Goal: Task Accomplishment & Management: Use online tool/utility

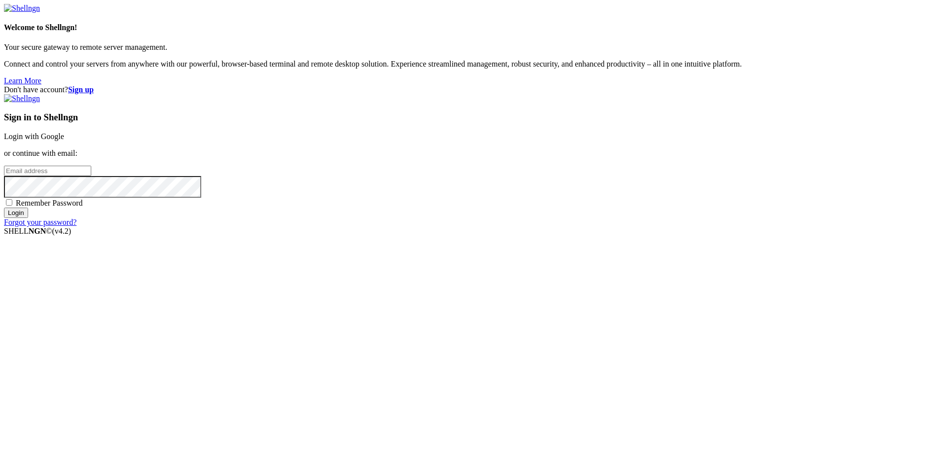
click at [64, 141] on link "Login with Google" at bounding box center [34, 136] width 60 height 8
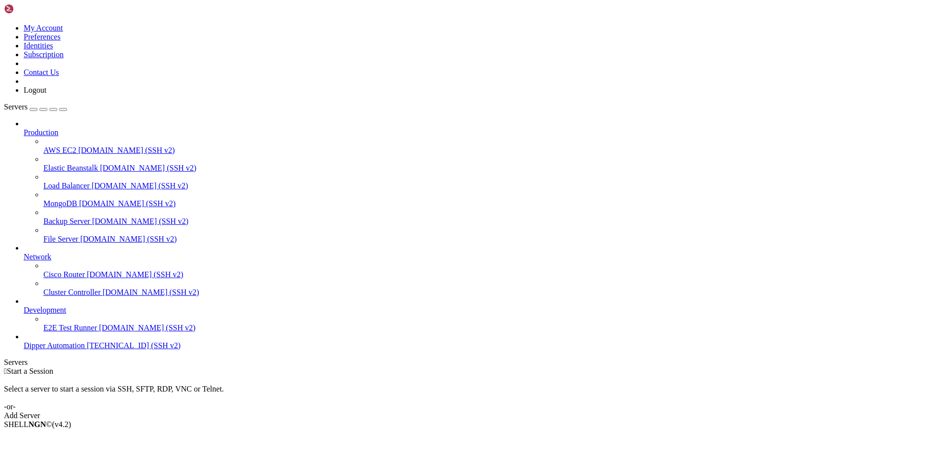
click at [55, 350] on span "Dipper Automation" at bounding box center [54, 345] width 61 height 8
click at [43, 374] on div at bounding box center [473, 233] width 947 height 466
click at [87, 350] on span "[TECHNICAL_ID] (SSH v2)" at bounding box center [134, 345] width 94 height 8
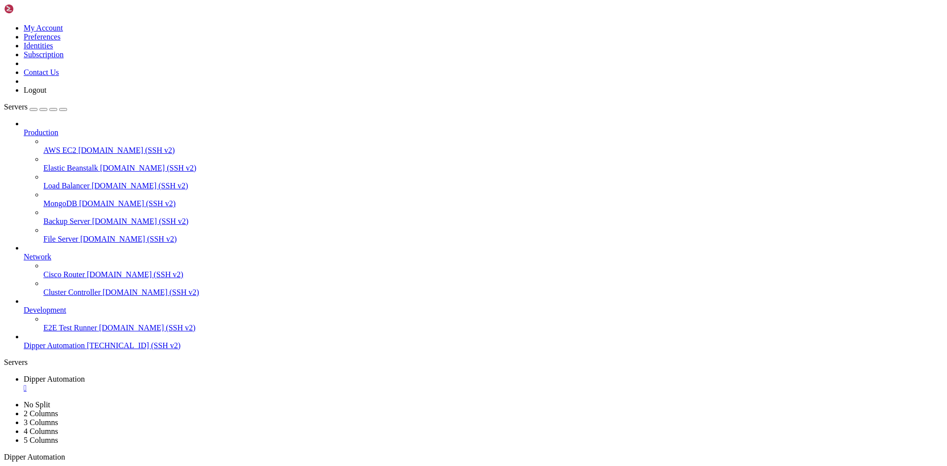
scroll to position [25, 0]
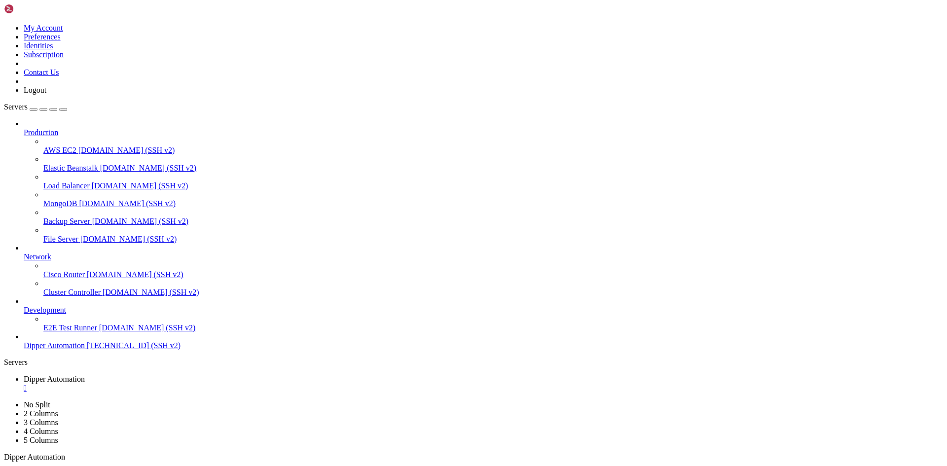
scroll to position [1149, 0]
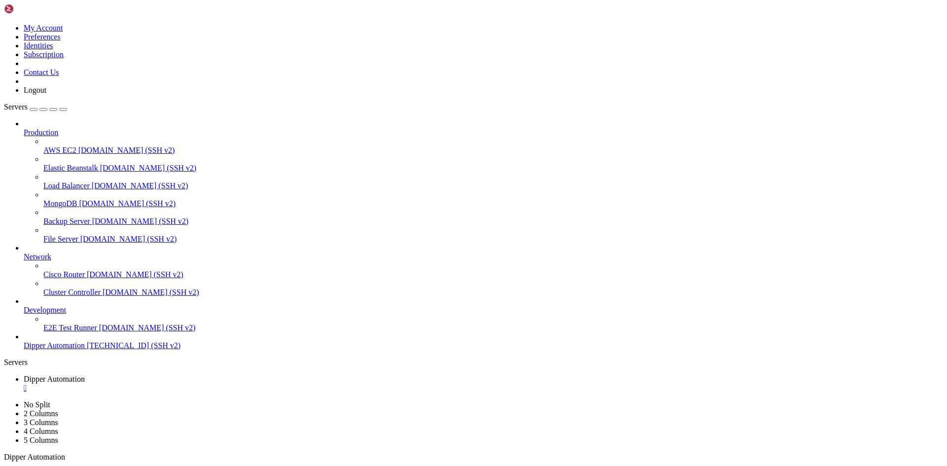
drag, startPoint x: 70, startPoint y: 911, endPoint x: 243, endPoint y: 847, distance: 184.0
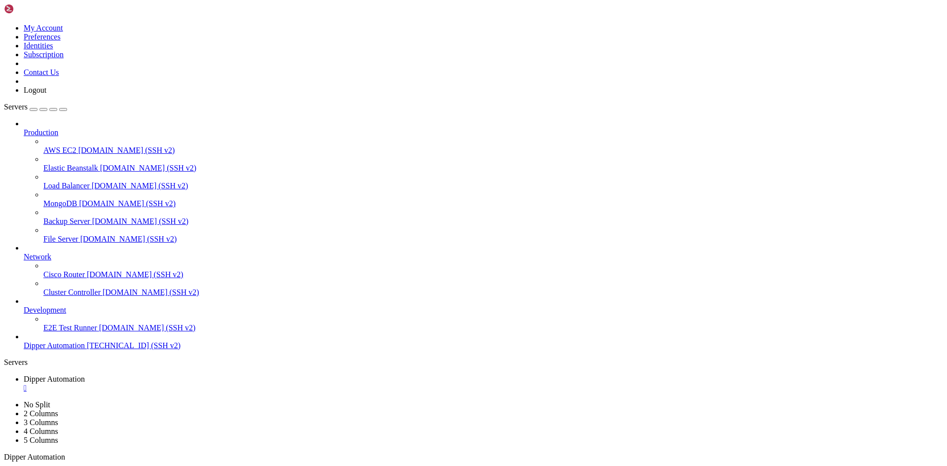
drag, startPoint x: 331, startPoint y: 848, endPoint x: 252, endPoint y: 888, distance: 88.9
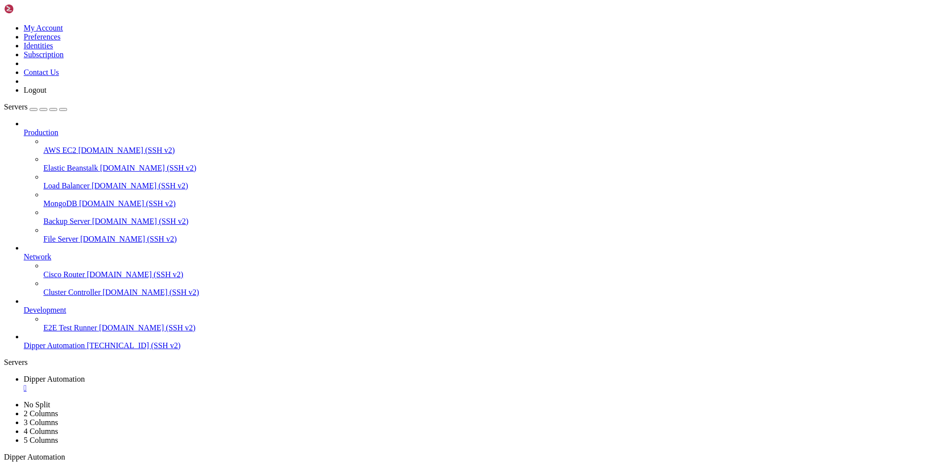
scroll to position [1962, 0]
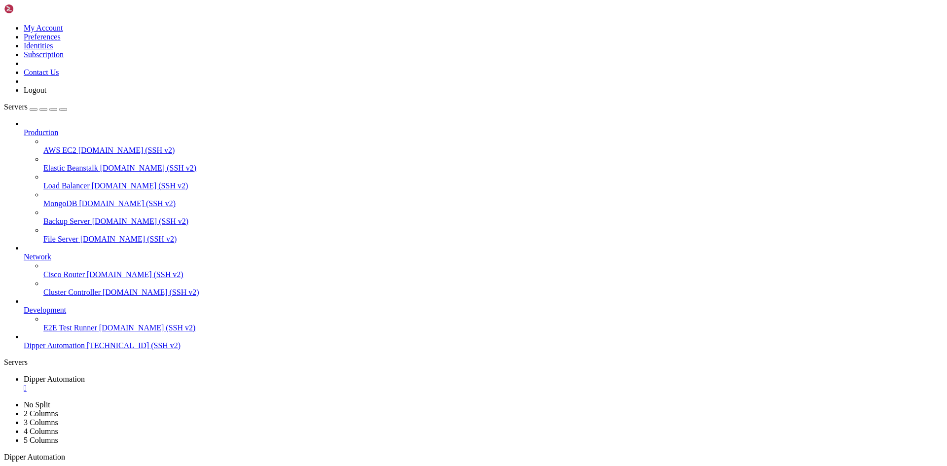
scroll to position [4939, 0]
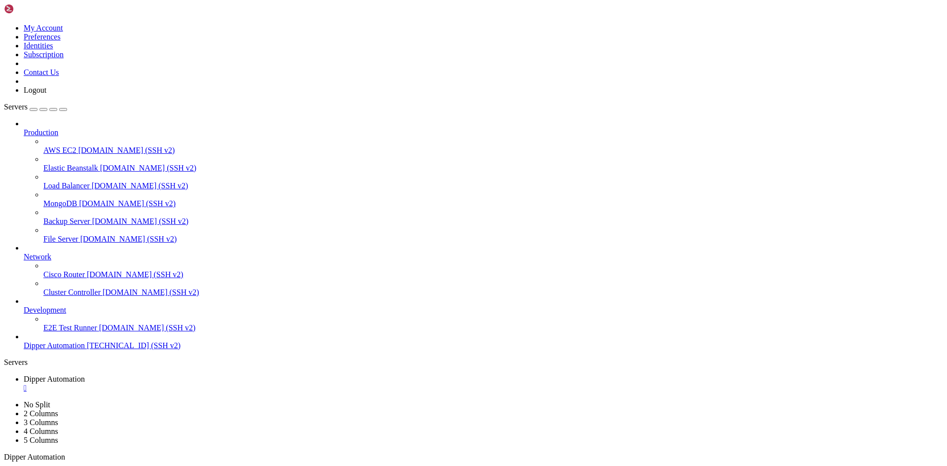
drag, startPoint x: 135, startPoint y: 951, endPoint x: 63, endPoint y: 934, distance: 73.6
drag, startPoint x: 246, startPoint y: 991, endPoint x: 62, endPoint y: 913, distance: 200.0
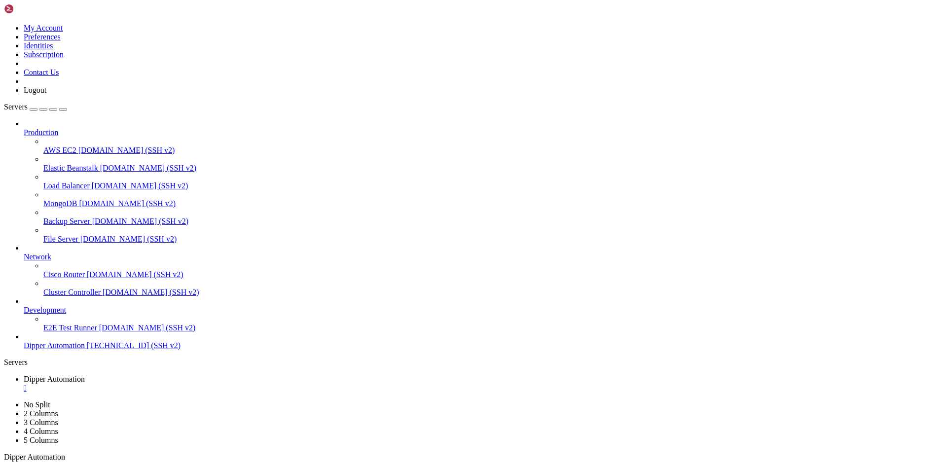
drag, startPoint x: 120, startPoint y: 941, endPoint x: 6, endPoint y: 874, distance: 132.5
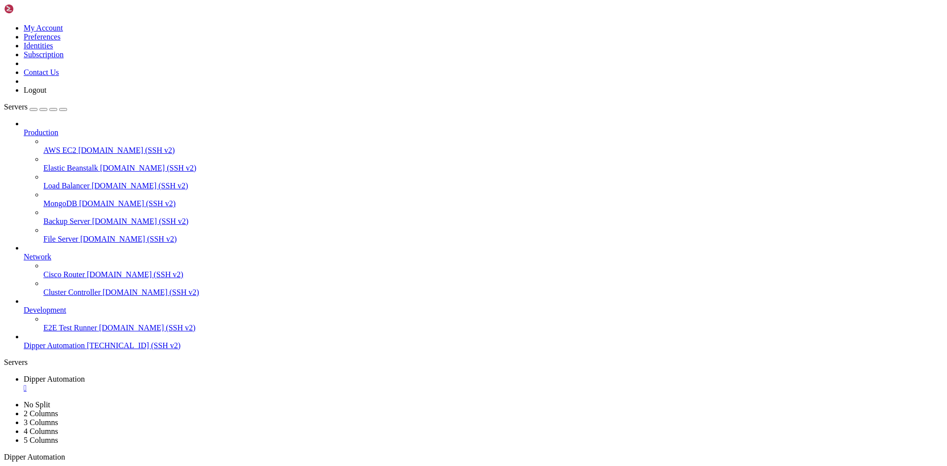
drag, startPoint x: 171, startPoint y: 946, endPoint x: 13, endPoint y: 870, distance: 174.5
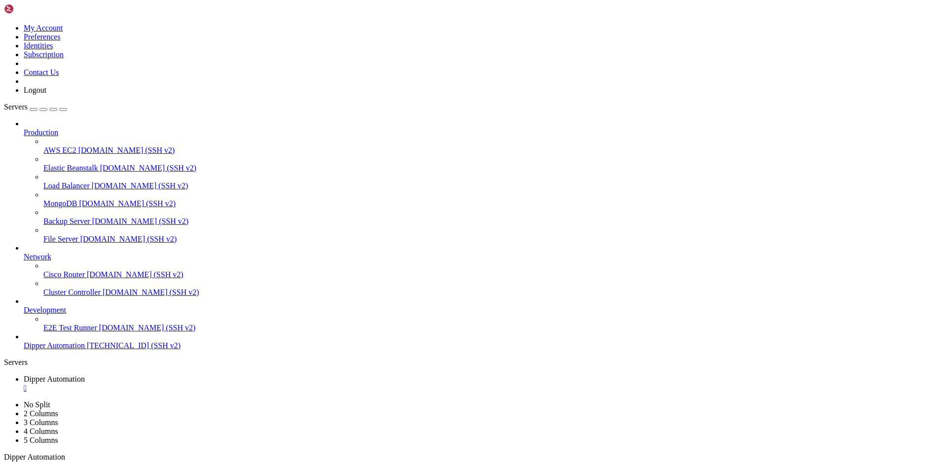
drag, startPoint x: 193, startPoint y: 942, endPoint x: 9, endPoint y: 845, distance: 208.1
drag, startPoint x: 103, startPoint y: 915, endPoint x: 50, endPoint y: 748, distance: 174.9
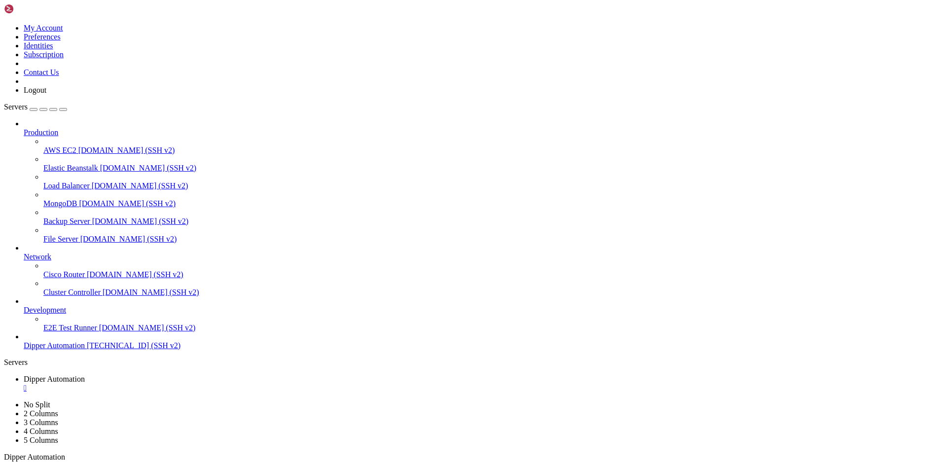
drag, startPoint x: 287, startPoint y: 769, endPoint x: 116, endPoint y: 829, distance: 181.4
drag, startPoint x: 463, startPoint y: 824, endPoint x: 467, endPoint y: 819, distance: 6.0
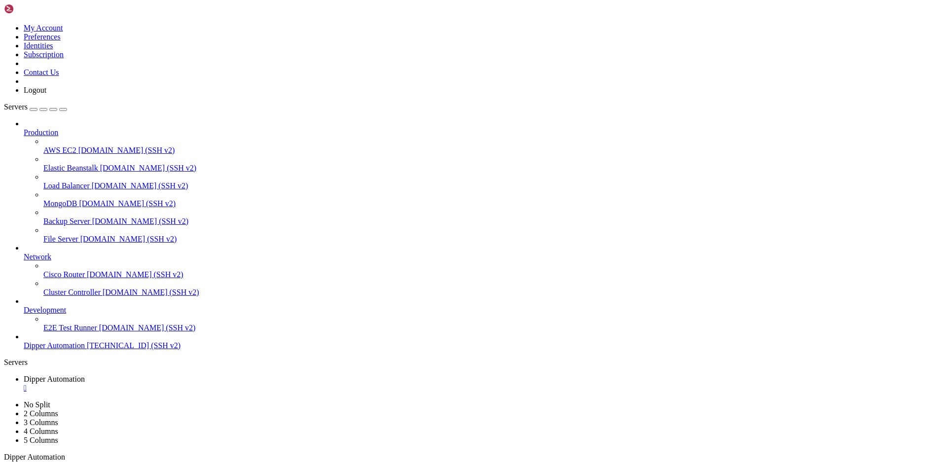
click at [43, 324] on icon at bounding box center [43, 324] width 0 height 0
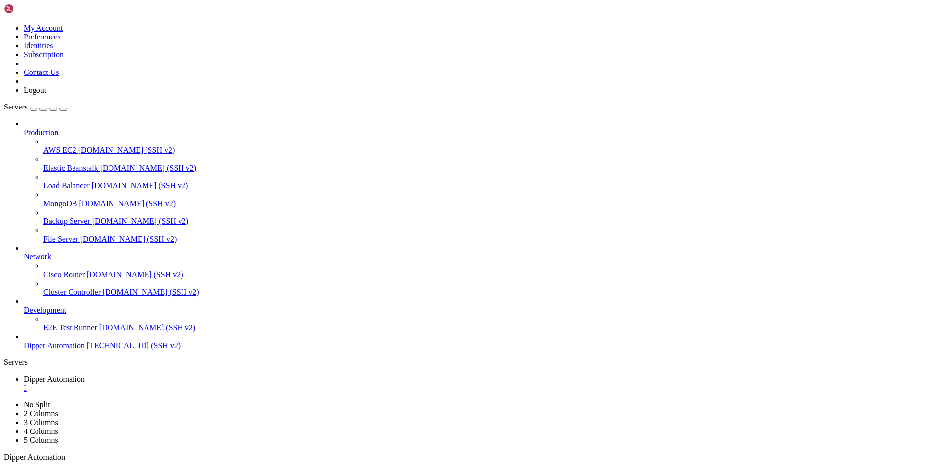
drag, startPoint x: 330, startPoint y: 933, endPoint x: 9, endPoint y: 729, distance: 380.5
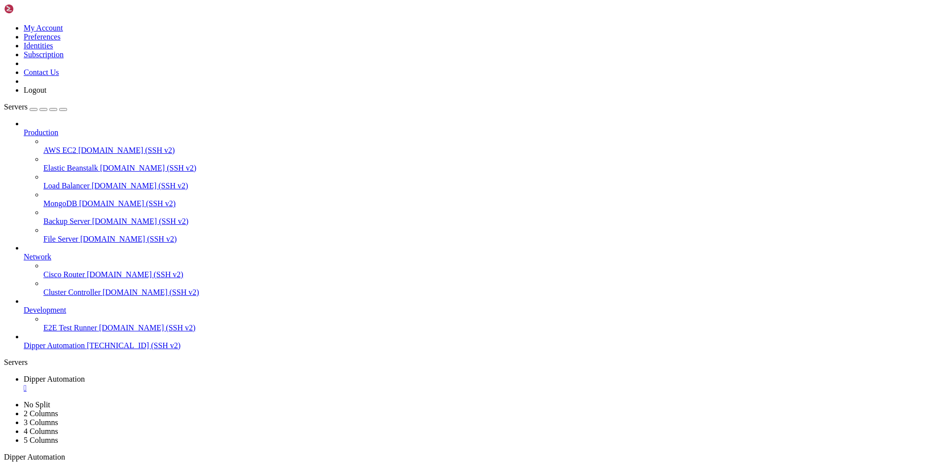
scroll to position [7019, 0]
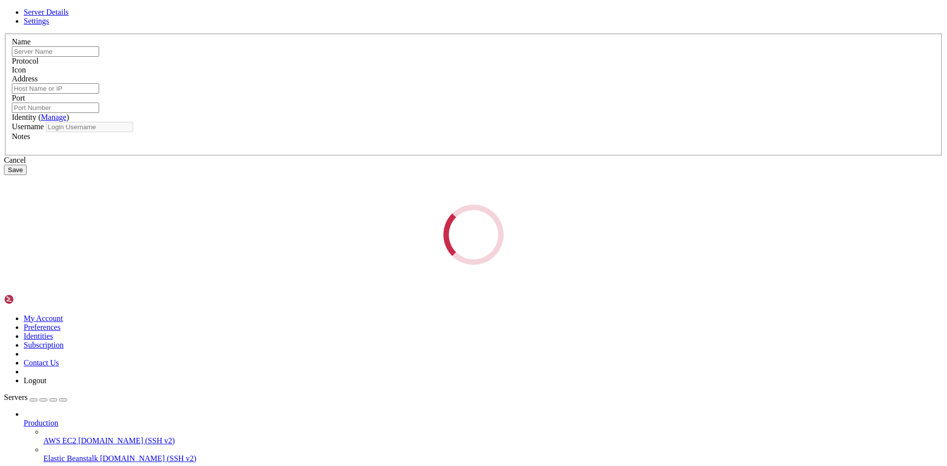
type input "Dipper Automation"
type input "[TECHNICAL_ID]"
type input "21"
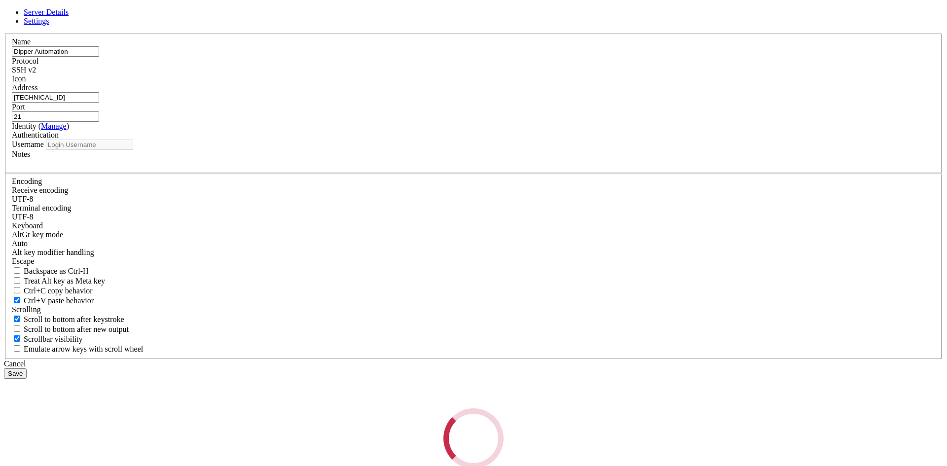
type input "root"
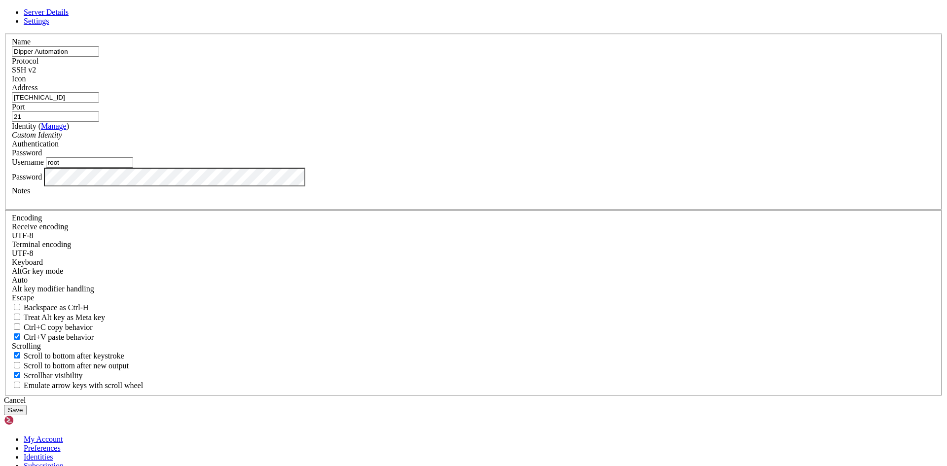
drag, startPoint x: 390, startPoint y: 178, endPoint x: 236, endPoint y: 151, distance: 156.6
click at [236, 151] on div "Server Details Settings Name Dipper Automation Protocol SSH v2 Icon" at bounding box center [473, 211] width 939 height 407
click at [4, 34] on link at bounding box center [4, 34] width 0 height 0
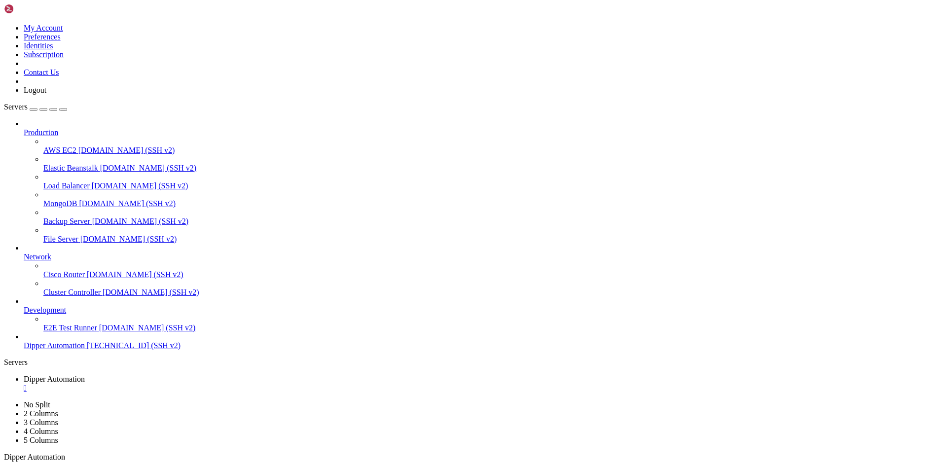
drag, startPoint x: 554, startPoint y: 820, endPoint x: 547, endPoint y: 825, distance: 8.6
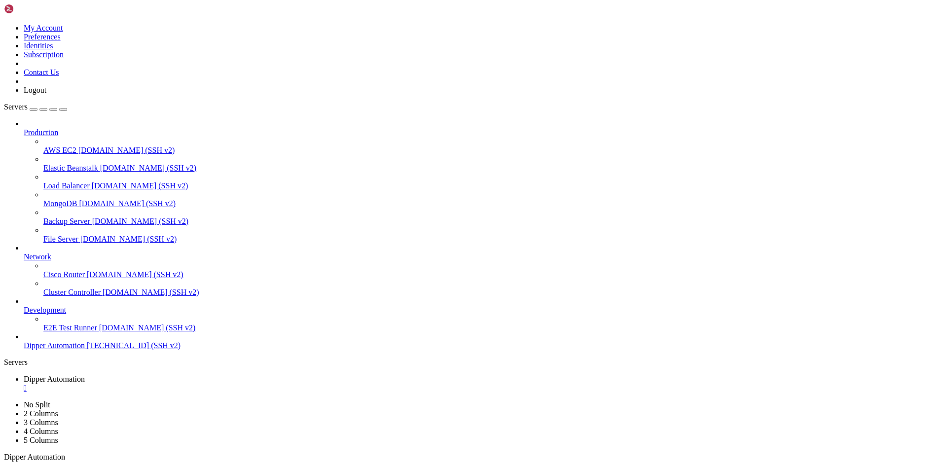
scroll to position [7438, 0]
drag, startPoint x: 250, startPoint y: 774, endPoint x: 219, endPoint y: 827, distance: 61.2
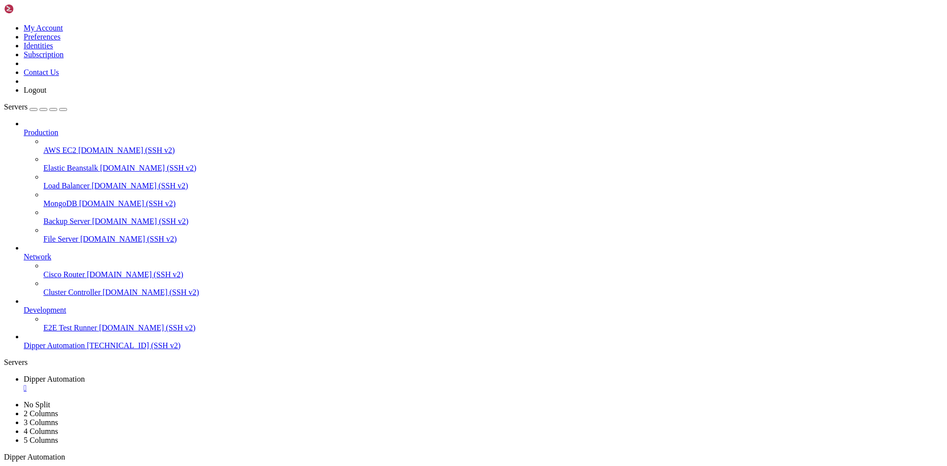
drag, startPoint x: 678, startPoint y: 814, endPoint x: 474, endPoint y: 908, distance: 224.9
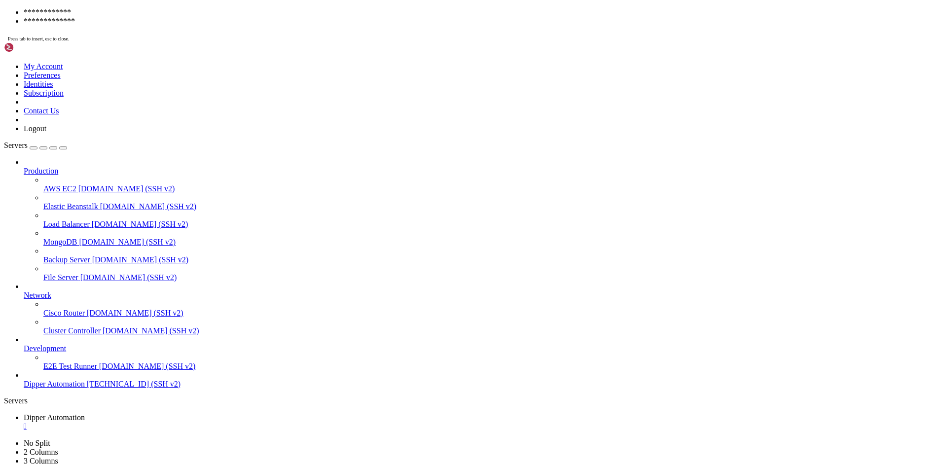
scroll to position [7522, 0]
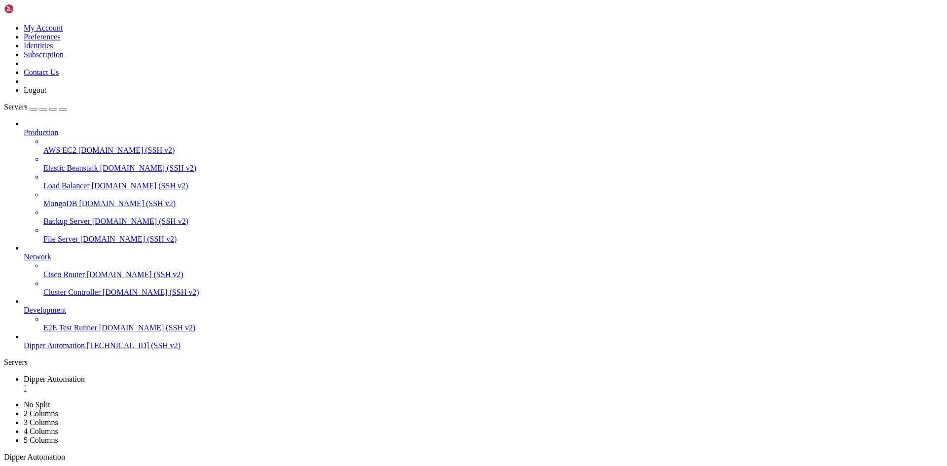
drag, startPoint x: 104, startPoint y: 836, endPoint x: 8, endPoint y: 808, distance: 100.1
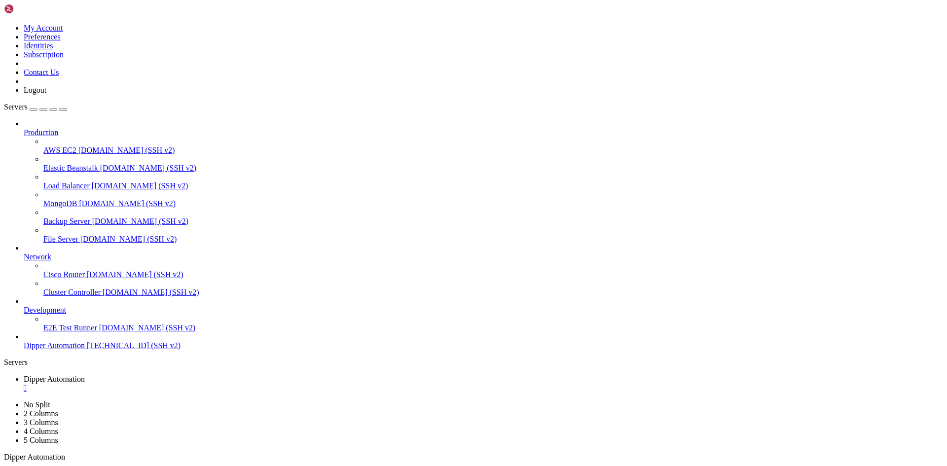
drag, startPoint x: 8, startPoint y: 808, endPoint x: 195, endPoint y: 845, distance: 190.5
drag, startPoint x: 169, startPoint y: 850, endPoint x: 9, endPoint y: 774, distance: 176.7
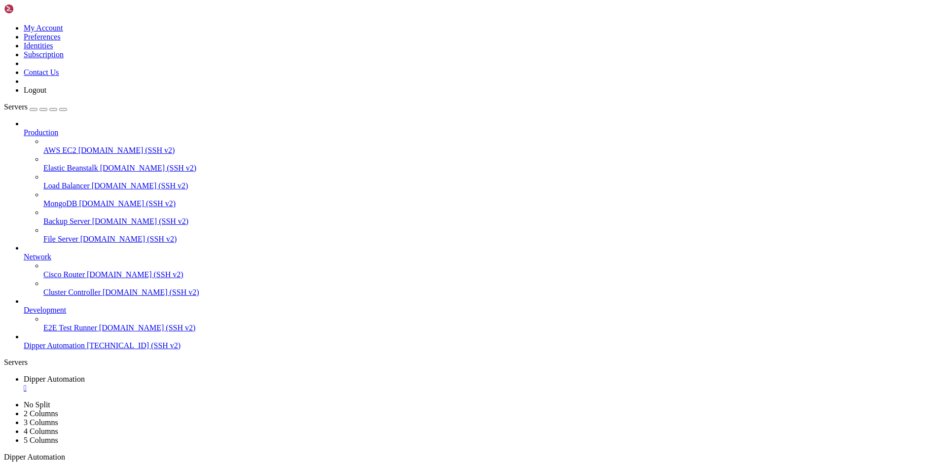
scroll to position [7698, 0]
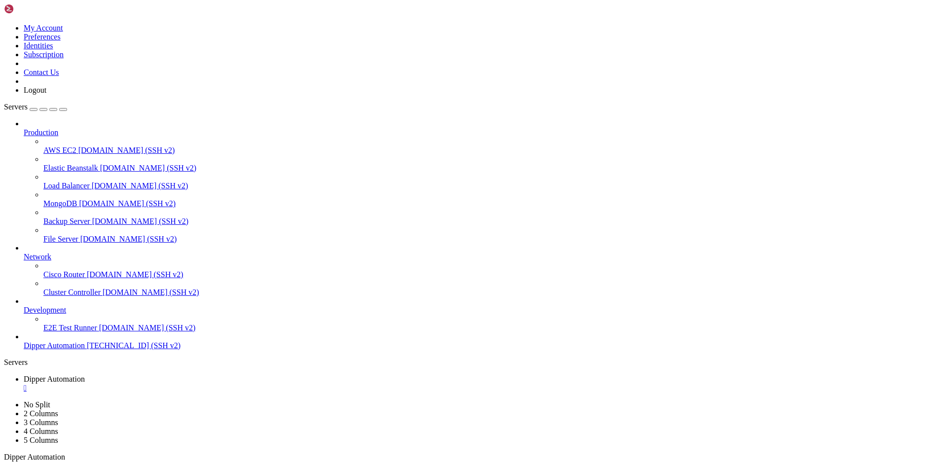
scroll to position [8008, 0]
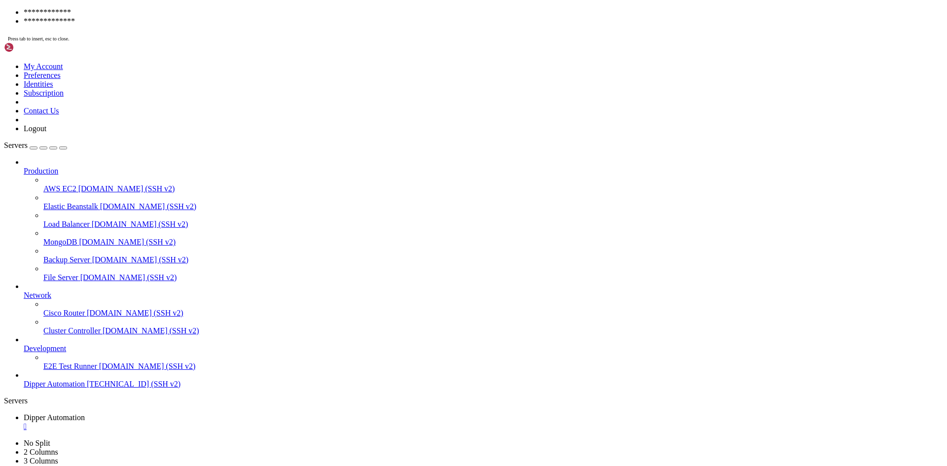
scroll to position [8100, 0]
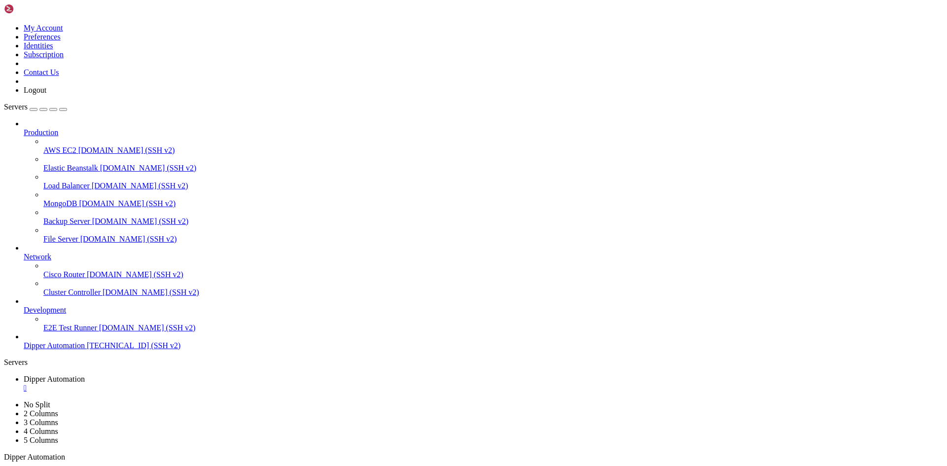
drag, startPoint x: 383, startPoint y: 761, endPoint x: 384, endPoint y: 766, distance: 5.0
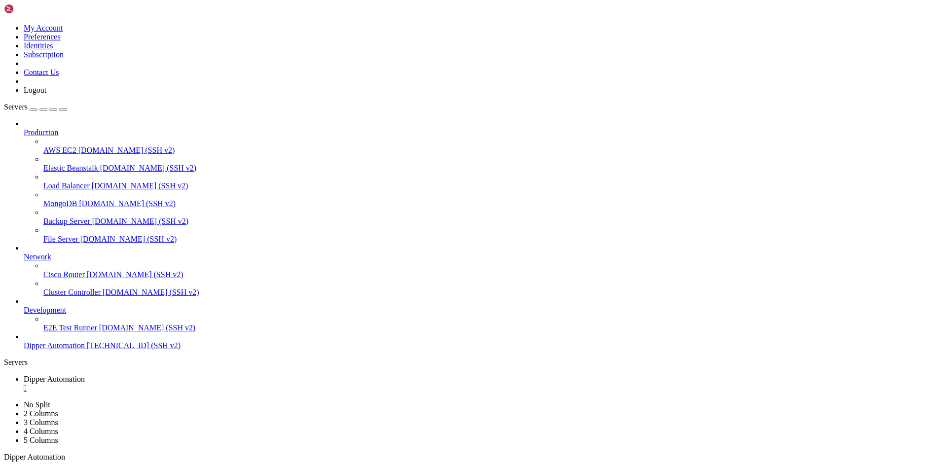
drag, startPoint x: 192, startPoint y: 865, endPoint x: 77, endPoint y: 858, distance: 115.6
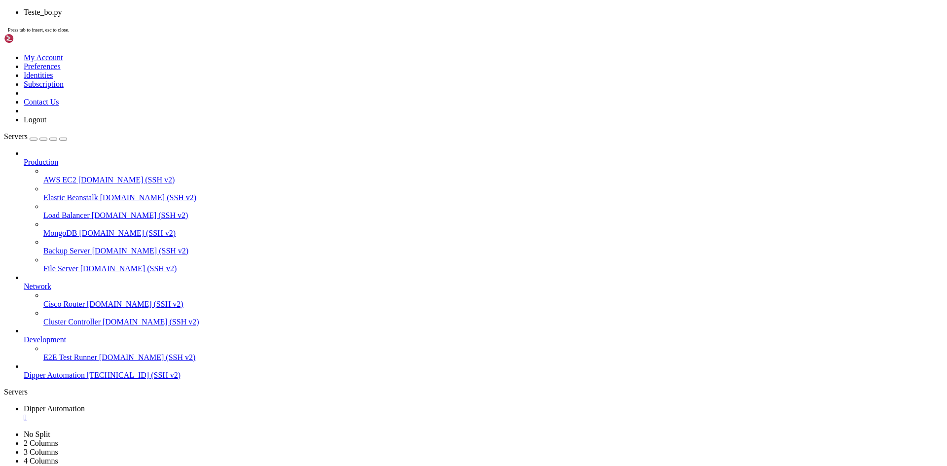
scroll to position [8369, 0]
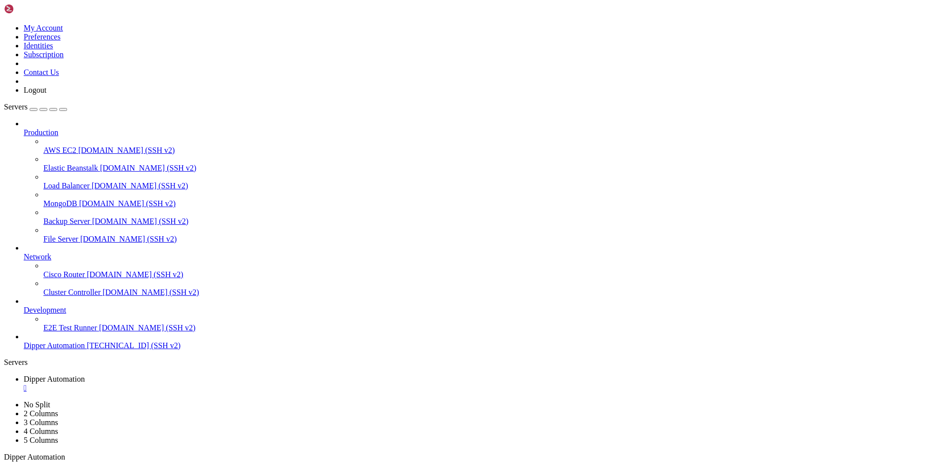
drag, startPoint x: 166, startPoint y: 934, endPoint x: 9, endPoint y: 861, distance: 172.8
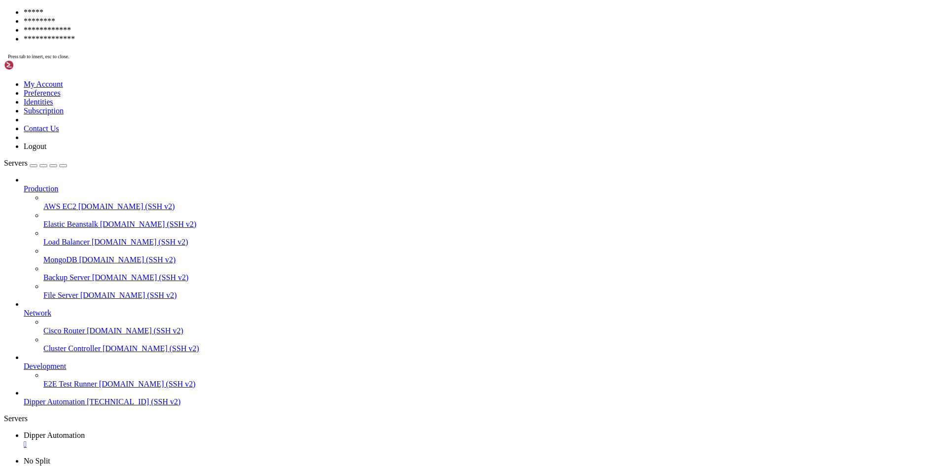
scroll to position [8645, 0]
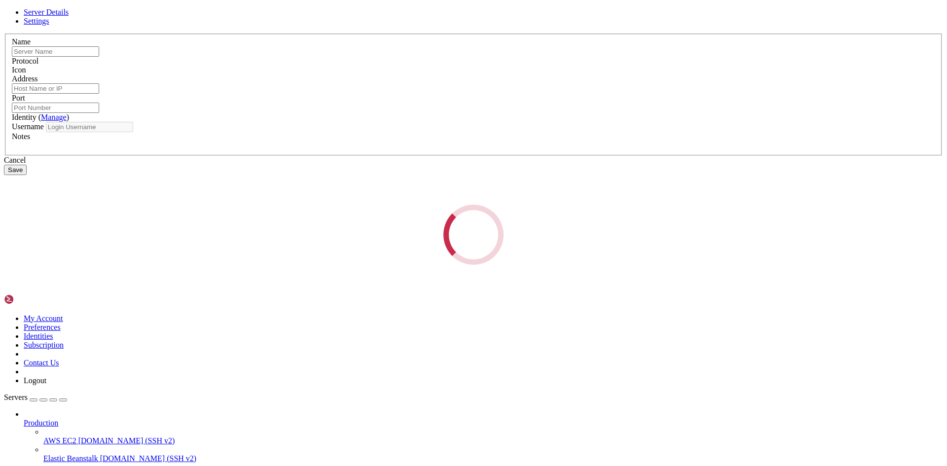
type input "Dipper Automation"
type input "[TECHNICAL_ID]"
type input "21"
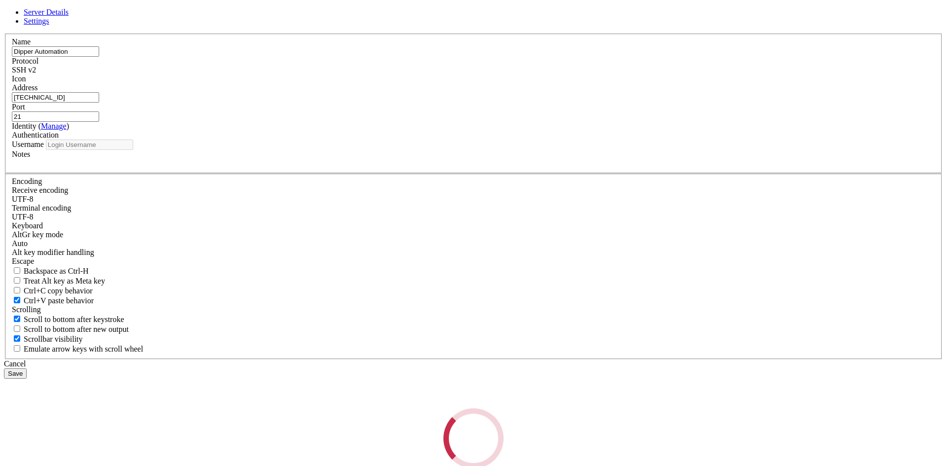
type input "root"
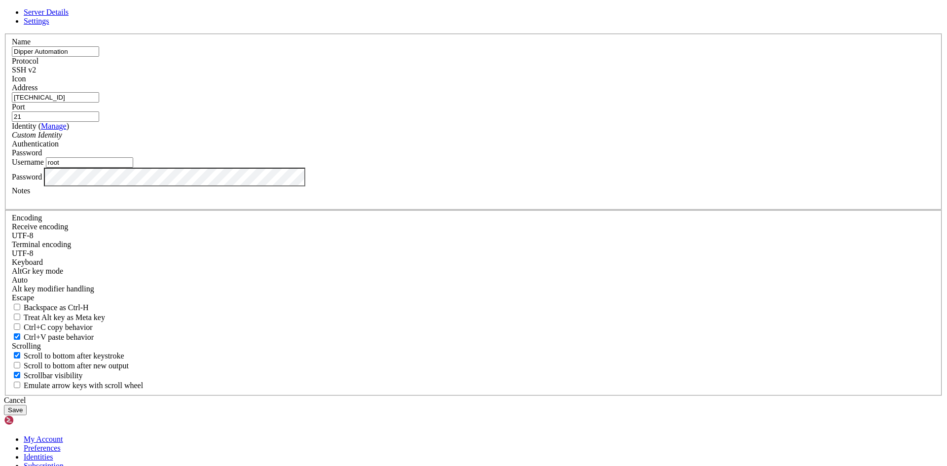
drag, startPoint x: 405, startPoint y: 177, endPoint x: 241, endPoint y: 187, distance: 164.6
click at [257, 185] on div "Server Details Settings Name Dipper Automation Protocol SSH v2 Icon" at bounding box center [473, 211] width 939 height 407
click at [27, 405] on button "Save" at bounding box center [15, 410] width 23 height 10
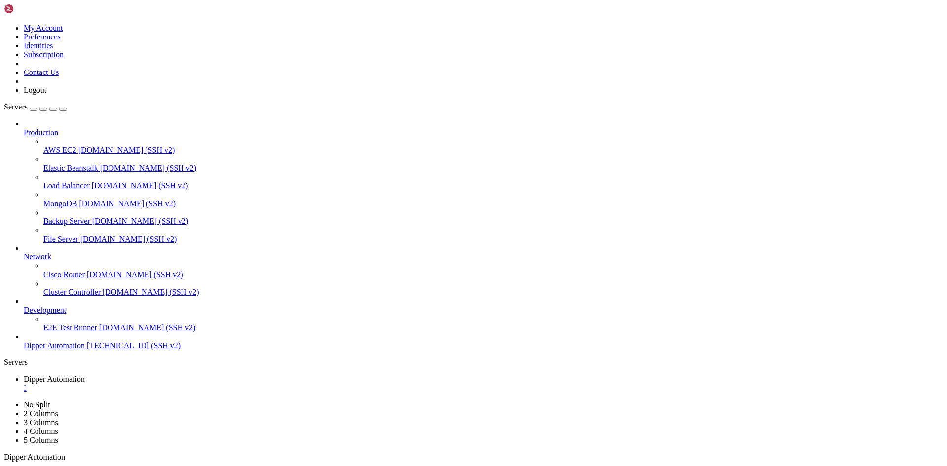
drag, startPoint x: 359, startPoint y: 564, endPoint x: 389, endPoint y: 570, distance: 30.8
drag, startPoint x: 544, startPoint y: 166, endPoint x: 420, endPoint y: 121, distance: 132.3
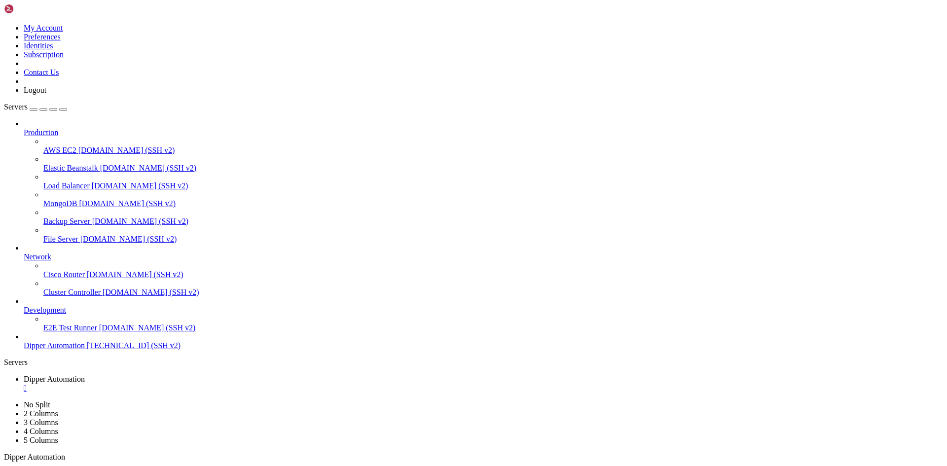
scroll to position [8738, 0]
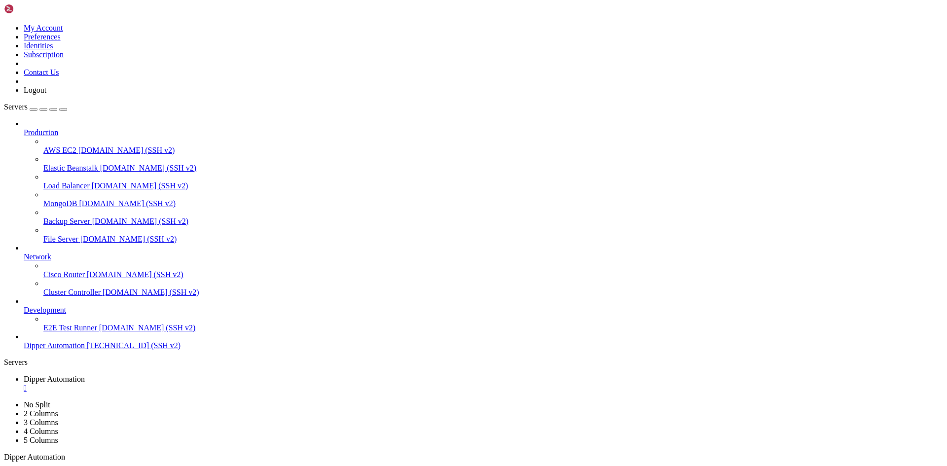
drag, startPoint x: 133, startPoint y: 944, endPoint x: 168, endPoint y: 776, distance: 171.3
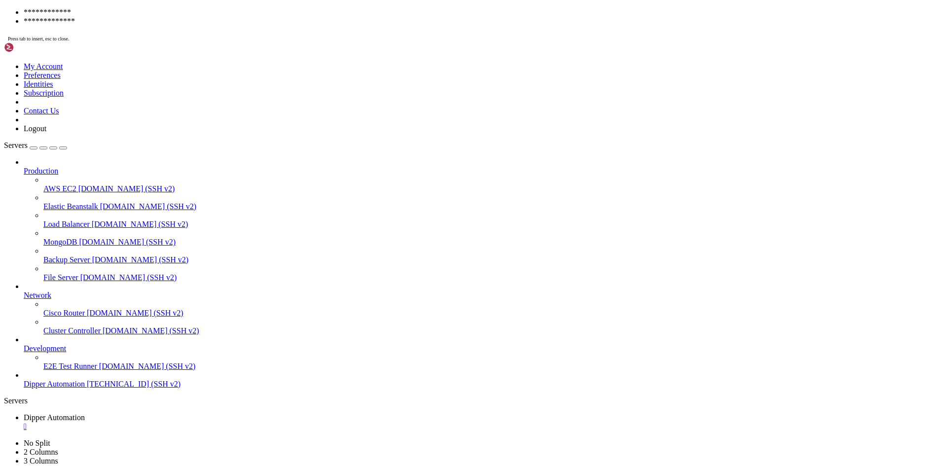
scroll to position [9098, 0]
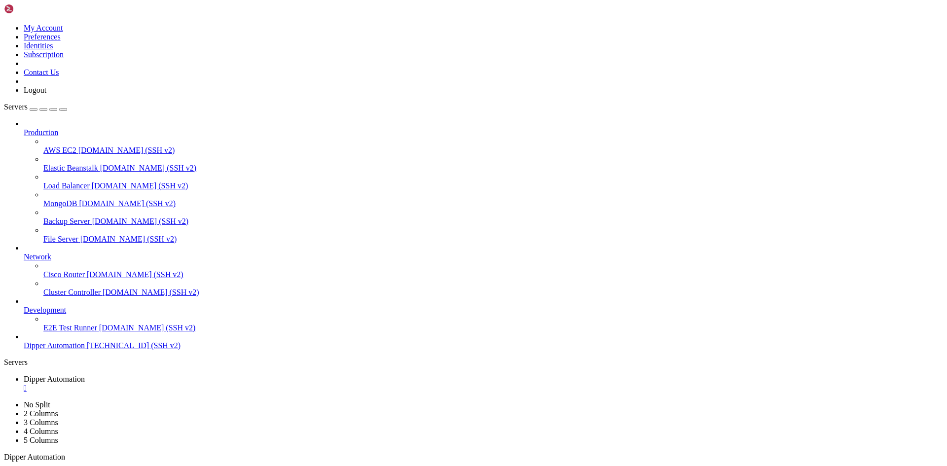
scroll to position [9308, 0]
drag, startPoint x: 246, startPoint y: 110, endPoint x: 263, endPoint y: 119, distance: 19.5
